Goal: Task Accomplishment & Management: Use online tool/utility

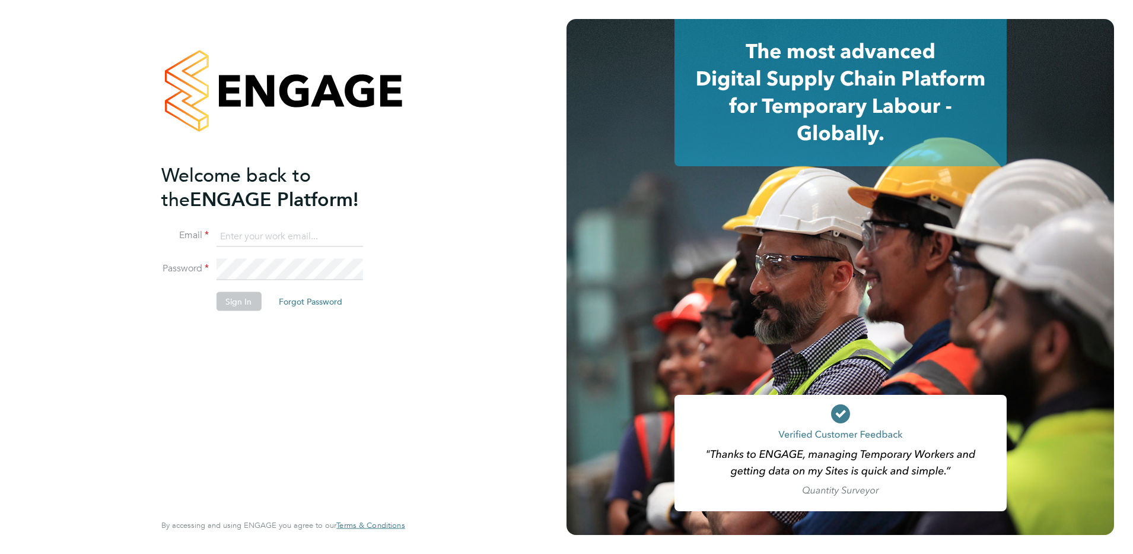
type input "leanne.rayner@setsquarerecruitment.com"
click at [237, 303] on button "Sign In" at bounding box center [238, 301] width 45 height 19
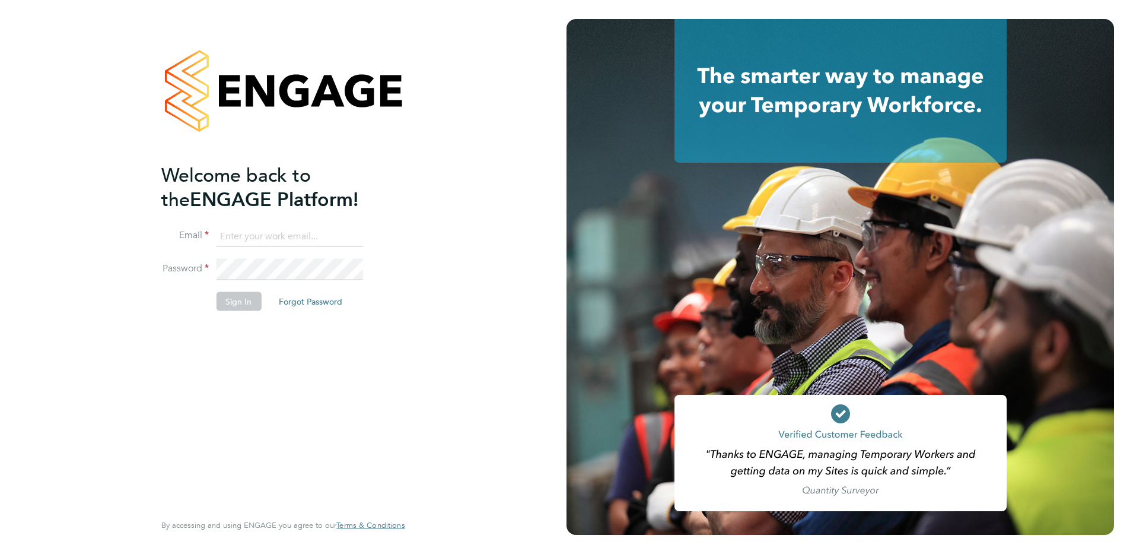
type input "leanne.rayner@setsquarerecruitment.com"
click at [247, 299] on button "Sign In" at bounding box center [238, 301] width 45 height 19
